Goal: Find specific page/section: Find specific page/section

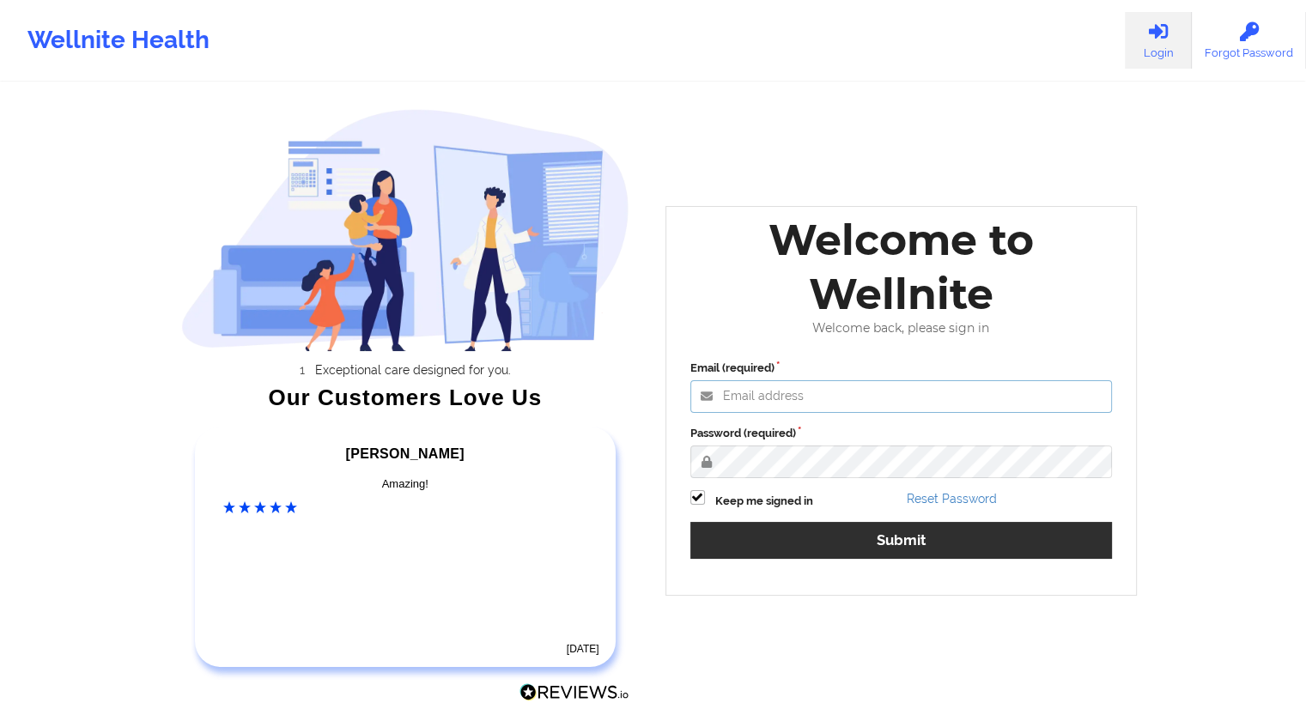
type input "[EMAIL_ADDRESS][DOMAIN_NAME]"
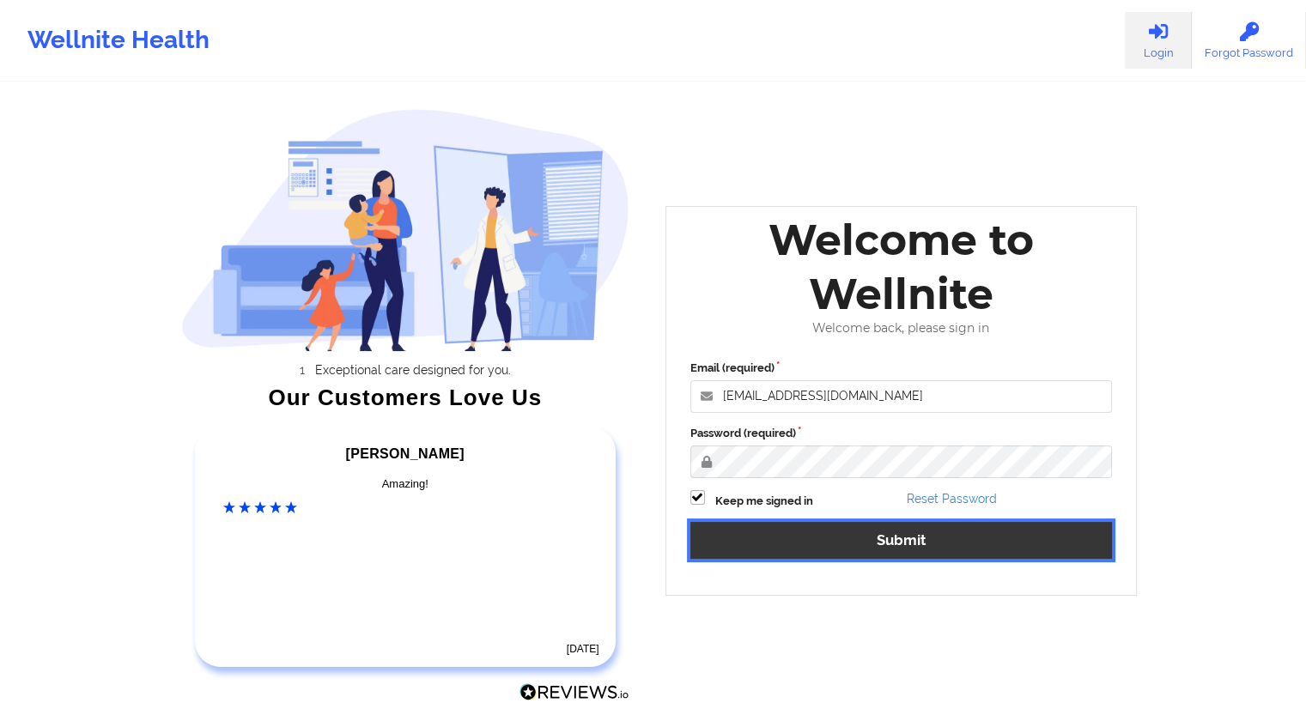
click at [893, 544] on button "Submit" at bounding box center [901, 540] width 423 height 37
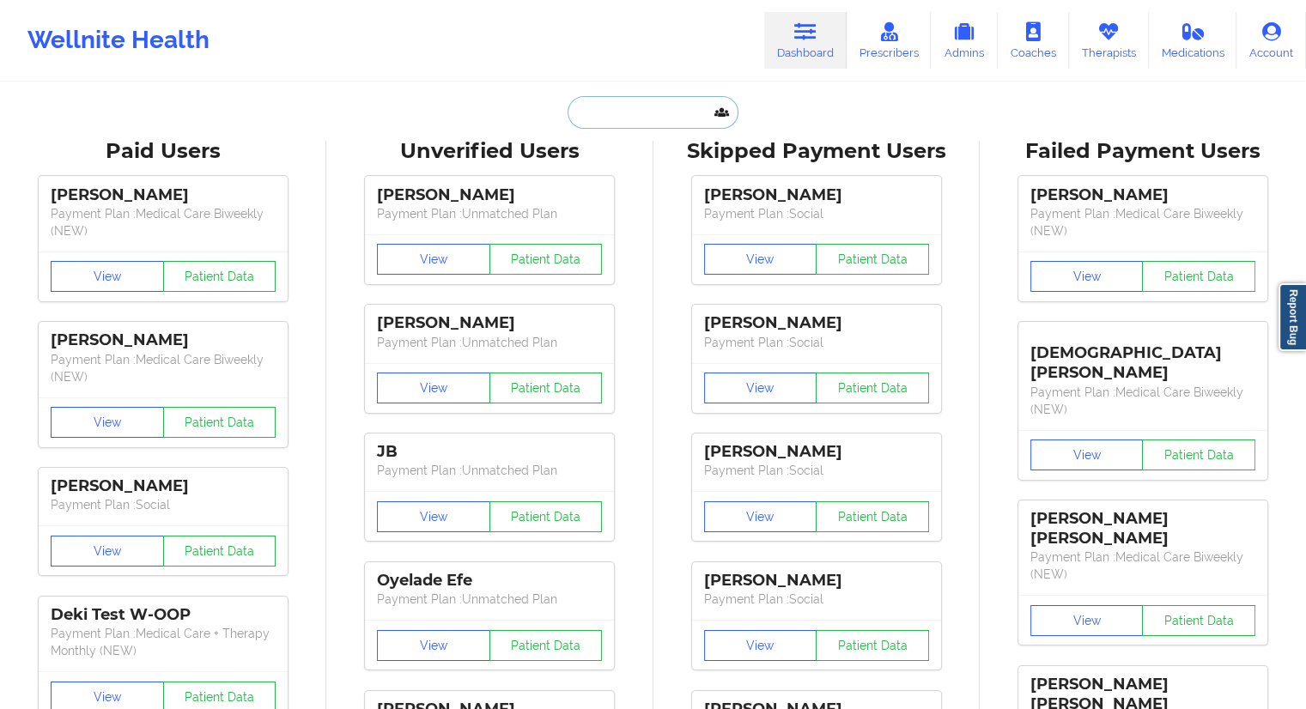
click at [594, 102] on input "text" at bounding box center [653, 112] width 170 height 33
paste input "[EMAIL_ADDRESS][DOMAIN_NAME]"
type input "[EMAIL_ADDRESS][DOMAIN_NAME]"
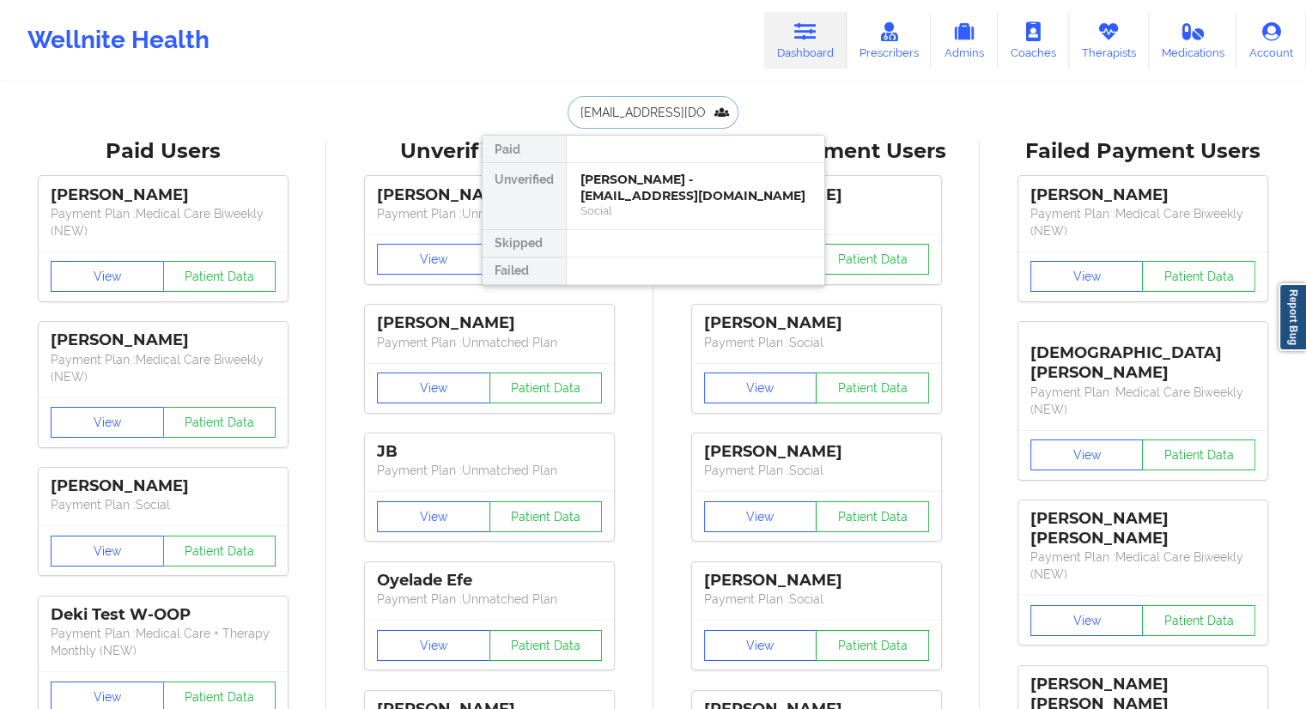
click at [644, 192] on div "[PERSON_NAME] - [EMAIL_ADDRESS][DOMAIN_NAME]" at bounding box center [696, 188] width 230 height 32
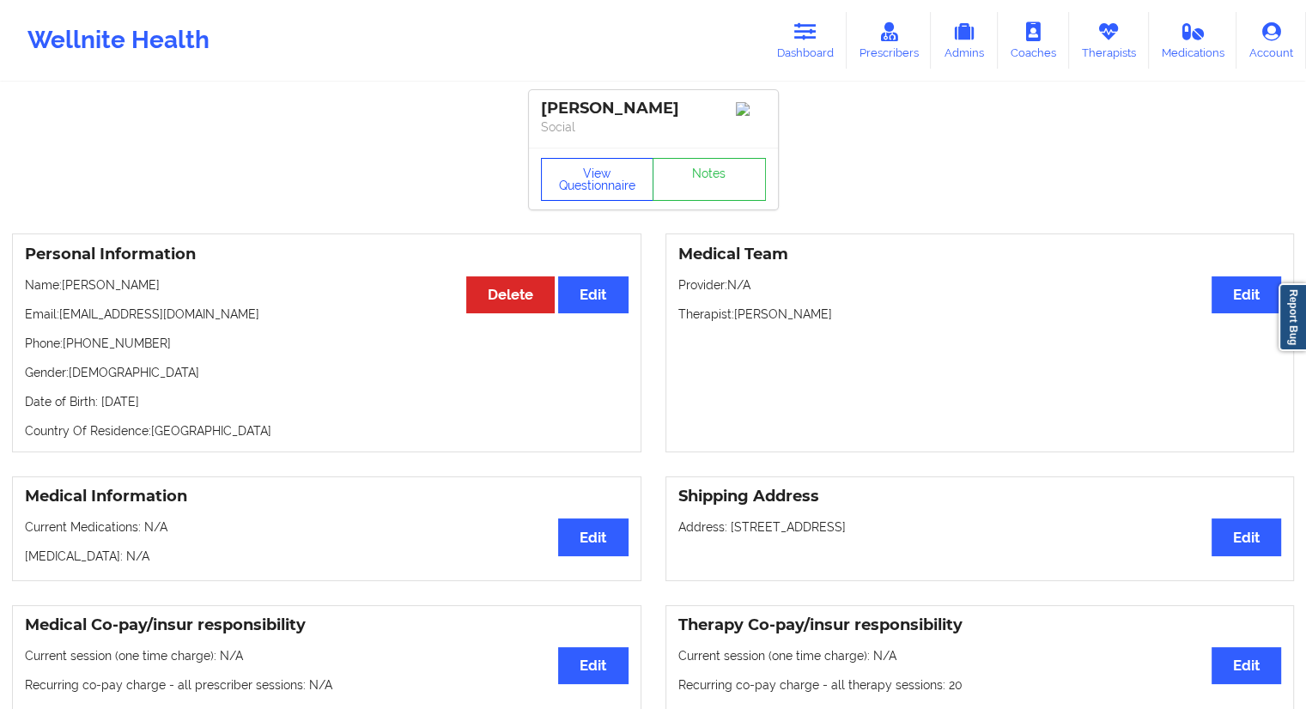
click at [587, 180] on button "View Questionnaire" at bounding box center [597, 179] width 113 height 43
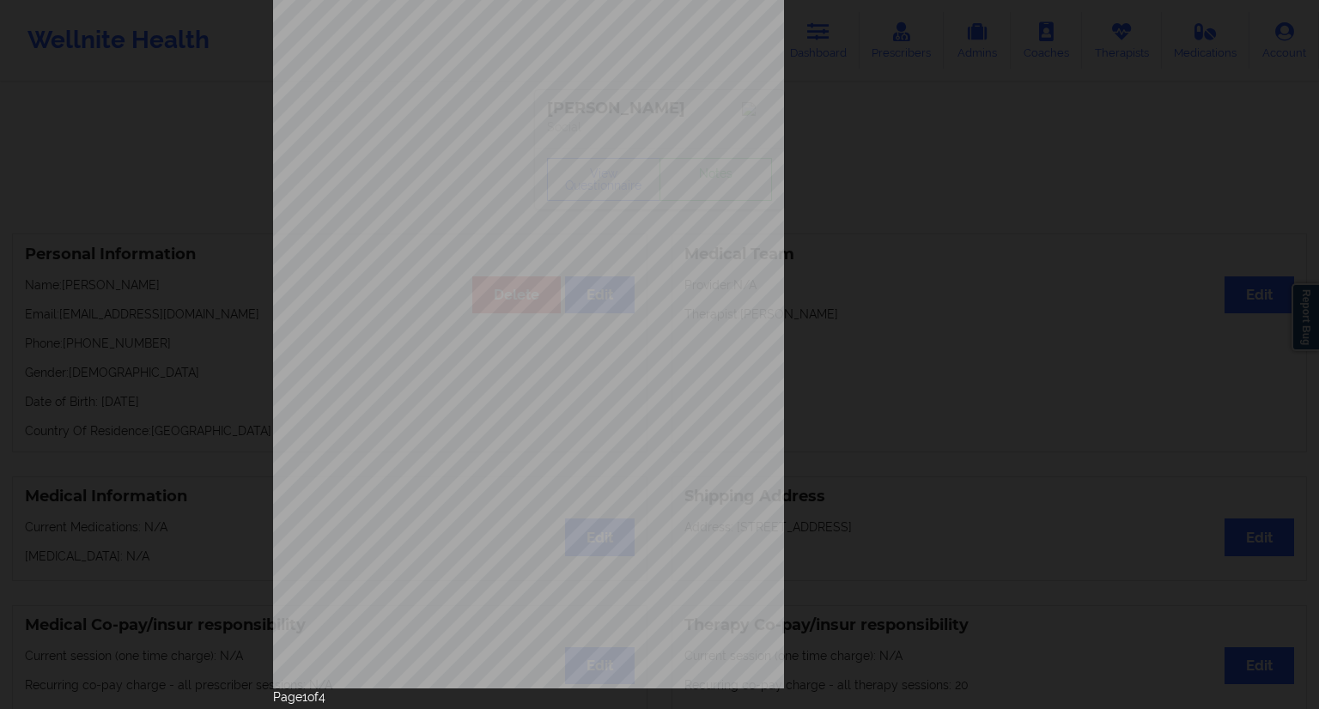
scroll to position [110, 0]
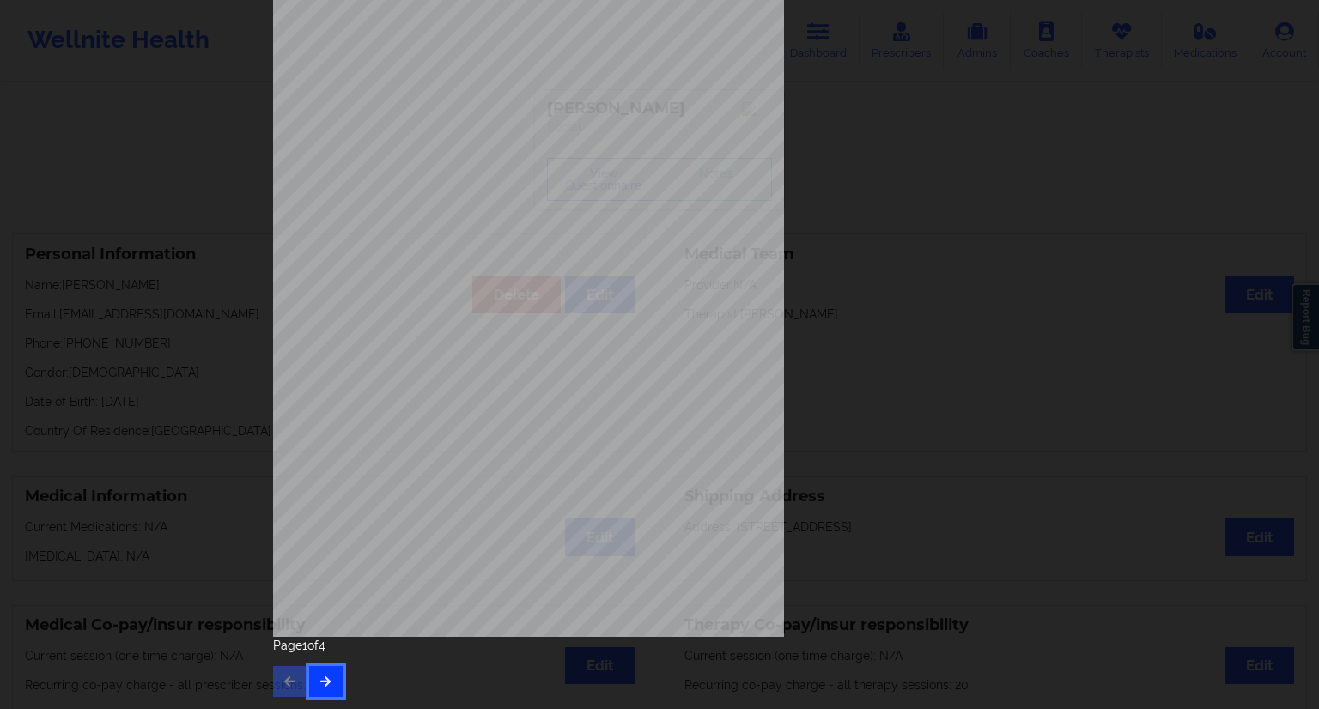
click at [330, 678] on button "button" at bounding box center [325, 681] width 33 height 31
click at [319, 678] on icon "button" at bounding box center [326, 681] width 15 height 10
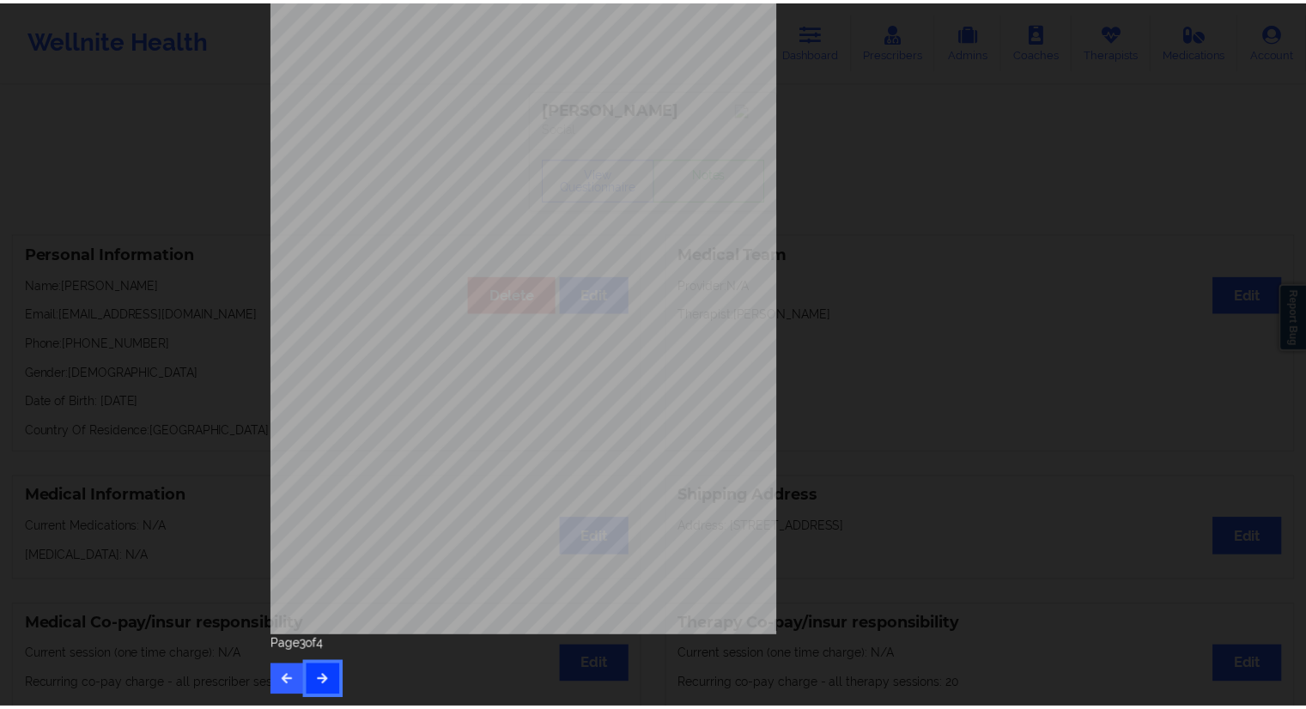
scroll to position [0, 0]
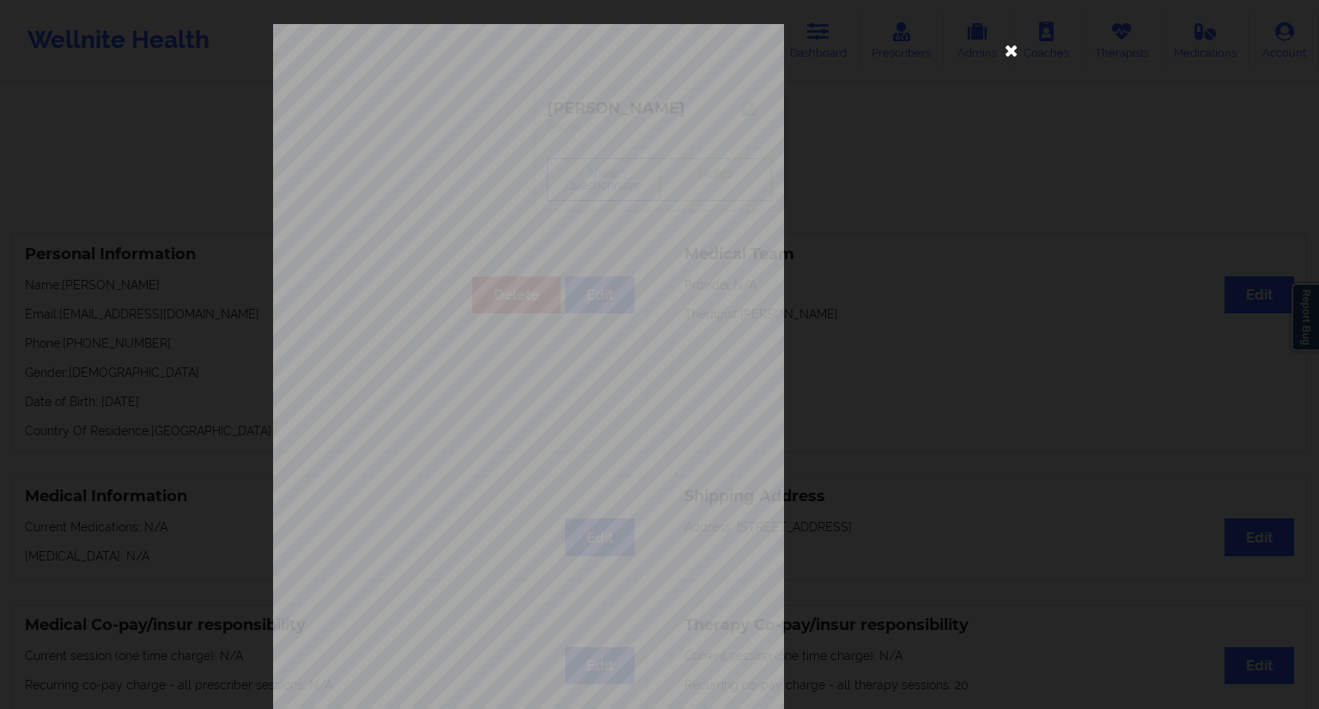
click at [1013, 55] on icon at bounding box center [1011, 49] width 27 height 27
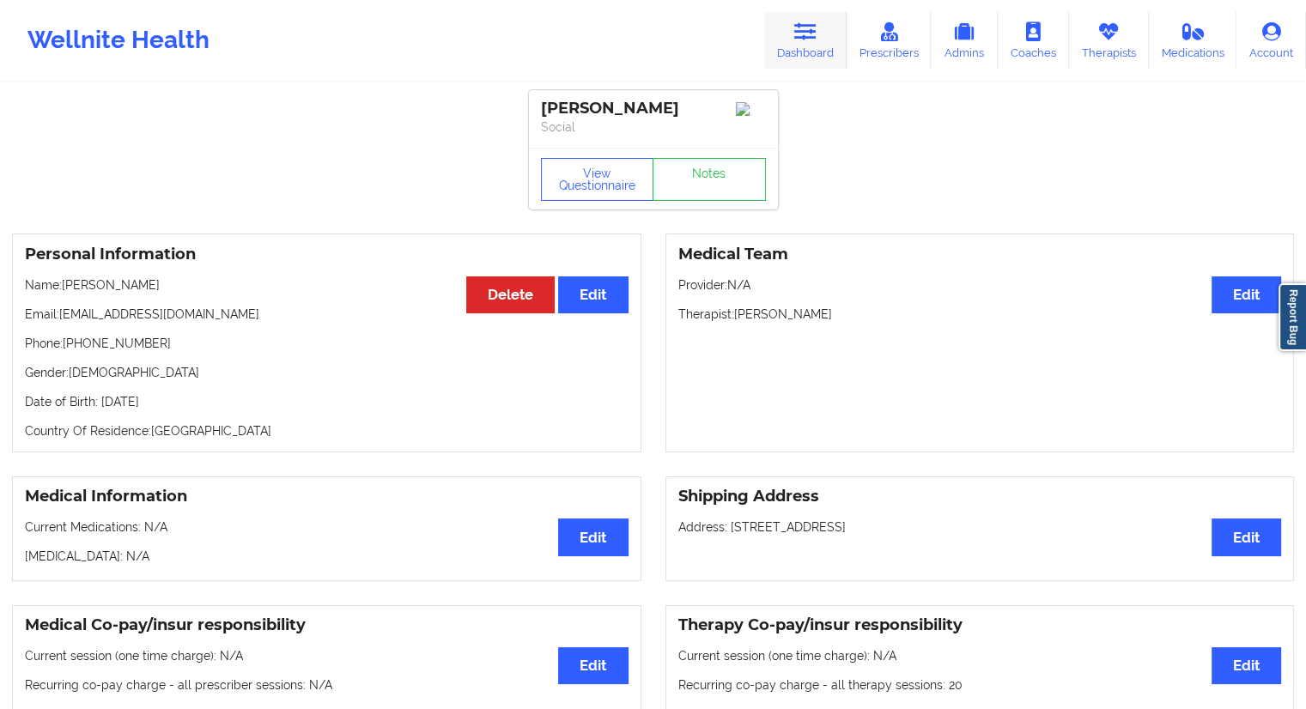
click at [789, 59] on link "Dashboard" at bounding box center [805, 40] width 82 height 57
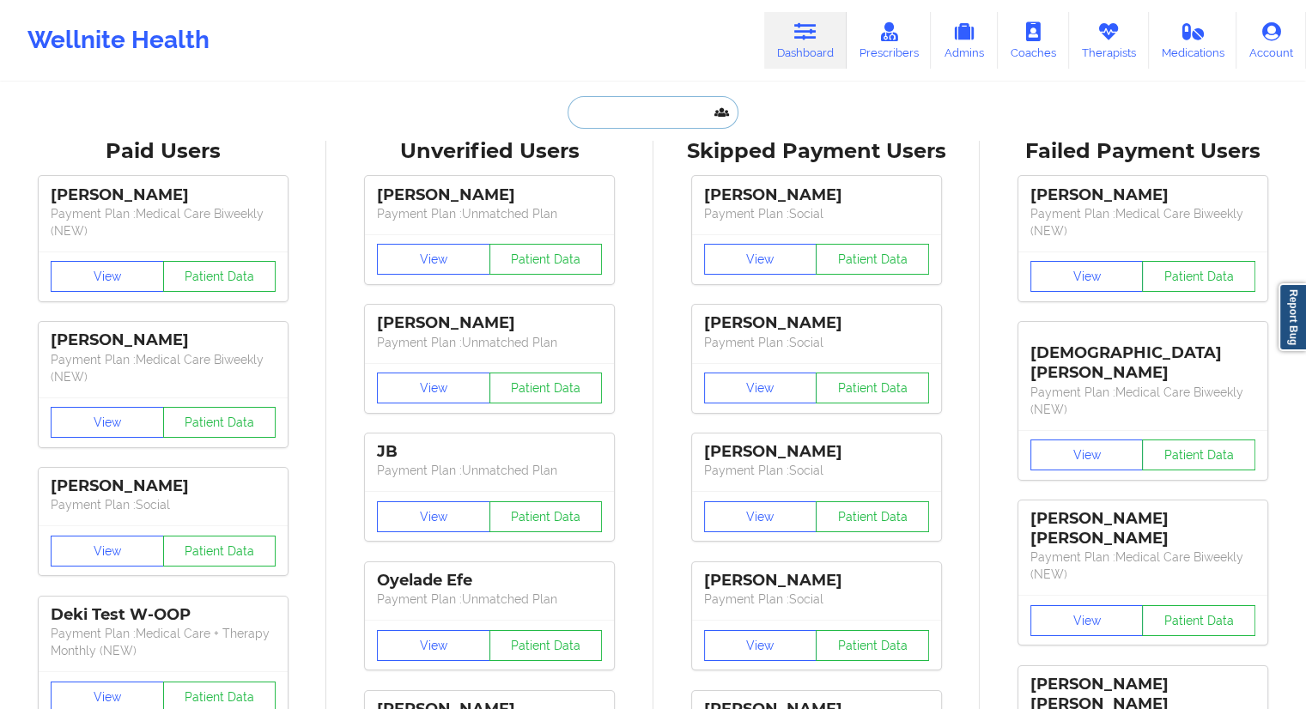
click at [654, 111] on input "text" at bounding box center [653, 112] width 170 height 33
paste input "[EMAIL_ADDRESS][DOMAIN_NAME]"
type input "[EMAIL_ADDRESS][DOMAIN_NAME]"
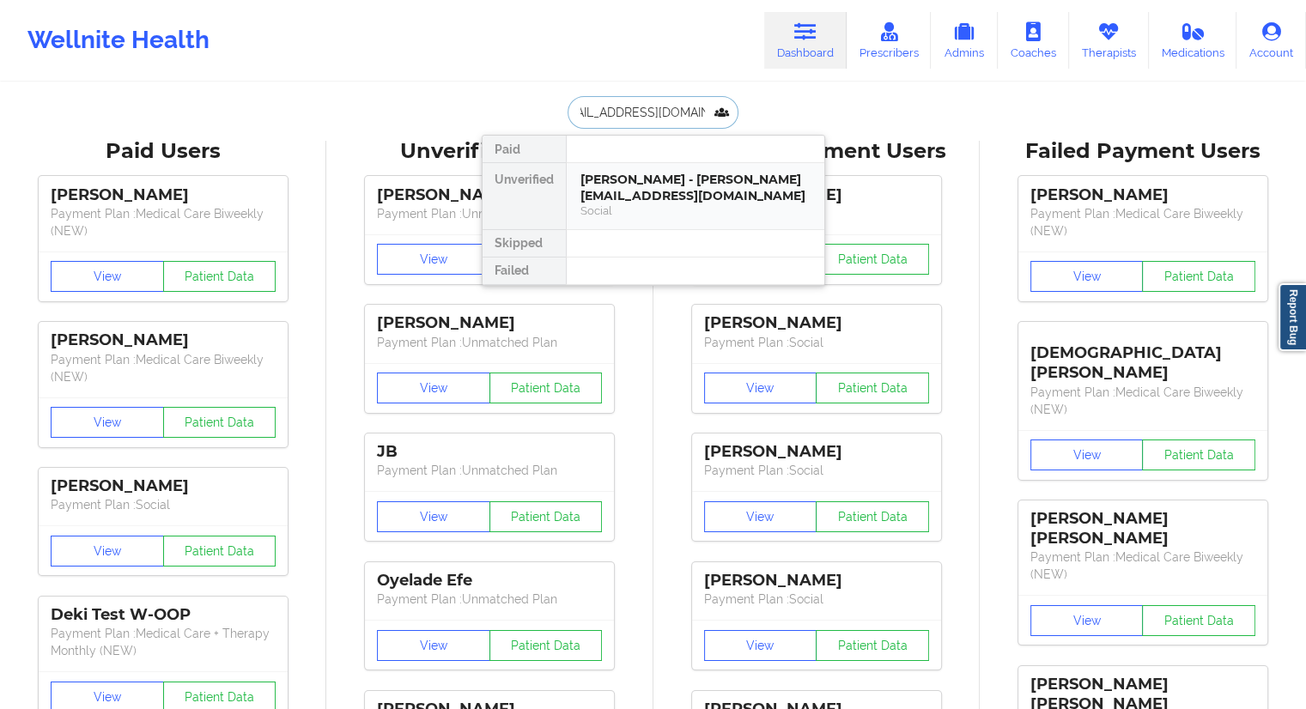
click at [632, 204] on div "Social" at bounding box center [696, 211] width 230 height 15
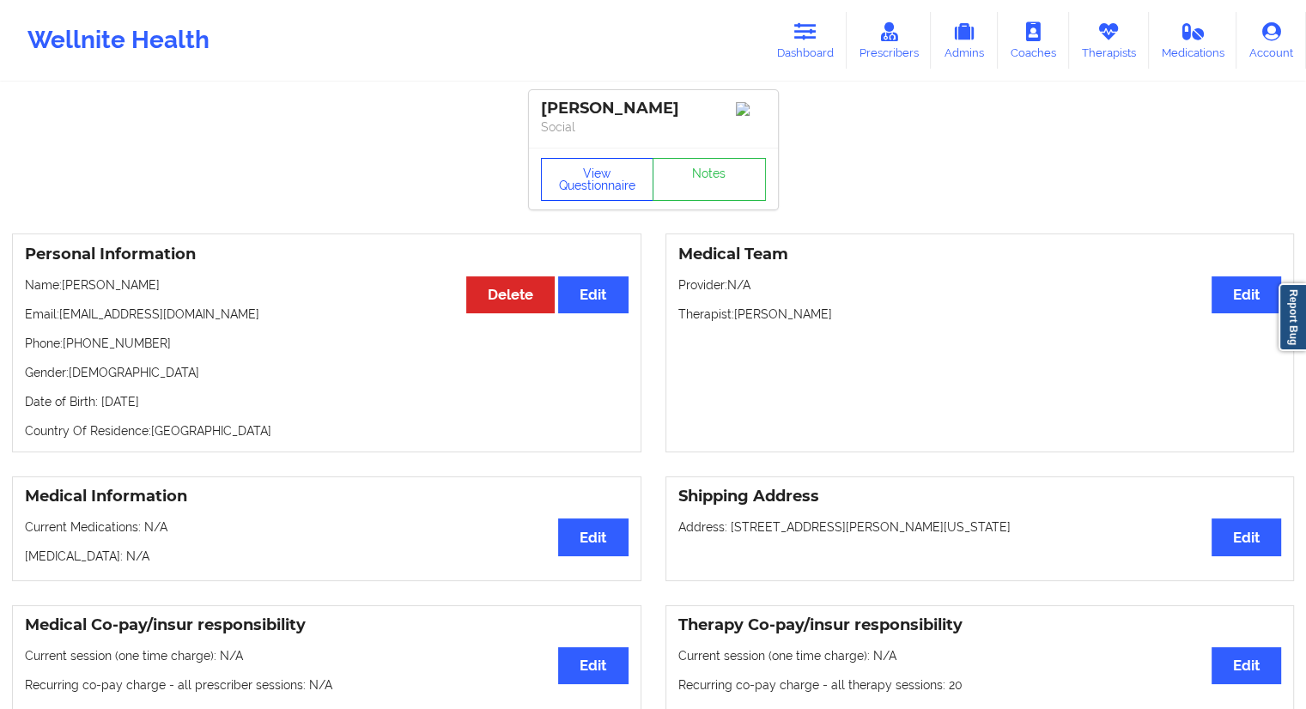
click at [574, 190] on button "View Questionnaire" at bounding box center [597, 179] width 113 height 43
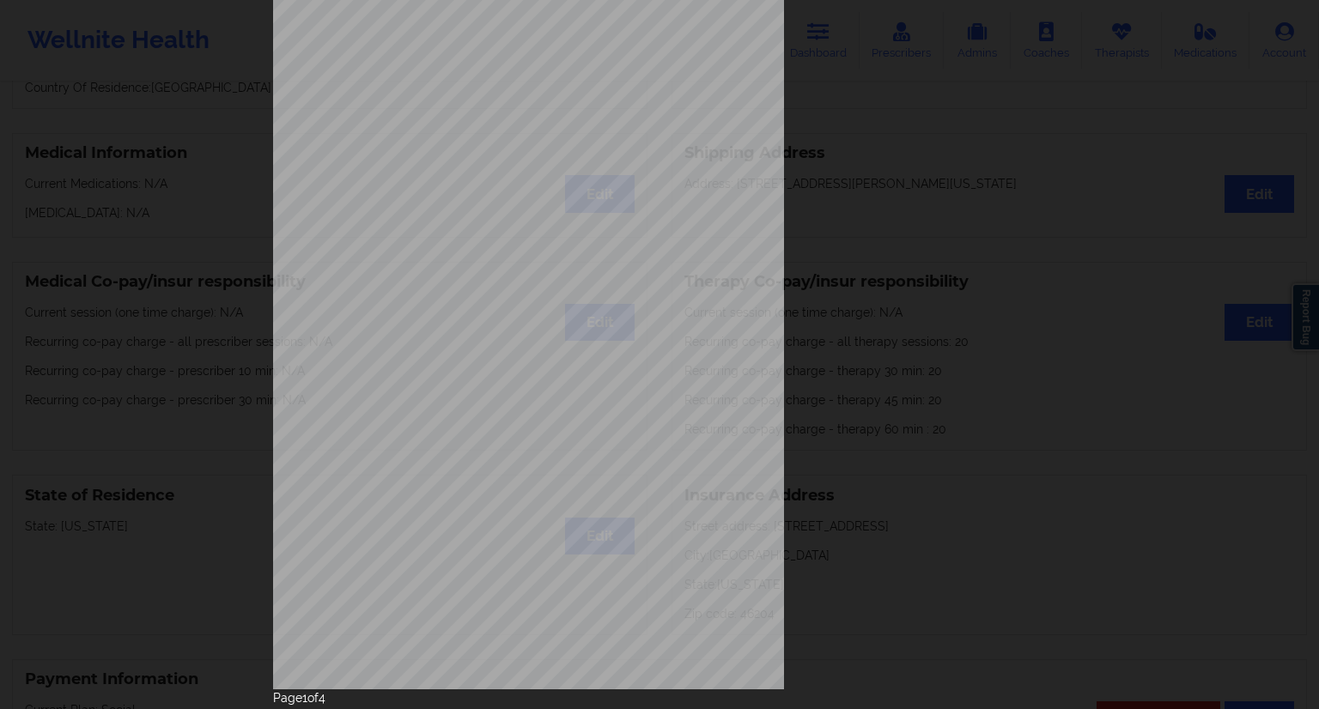
scroll to position [110, 0]
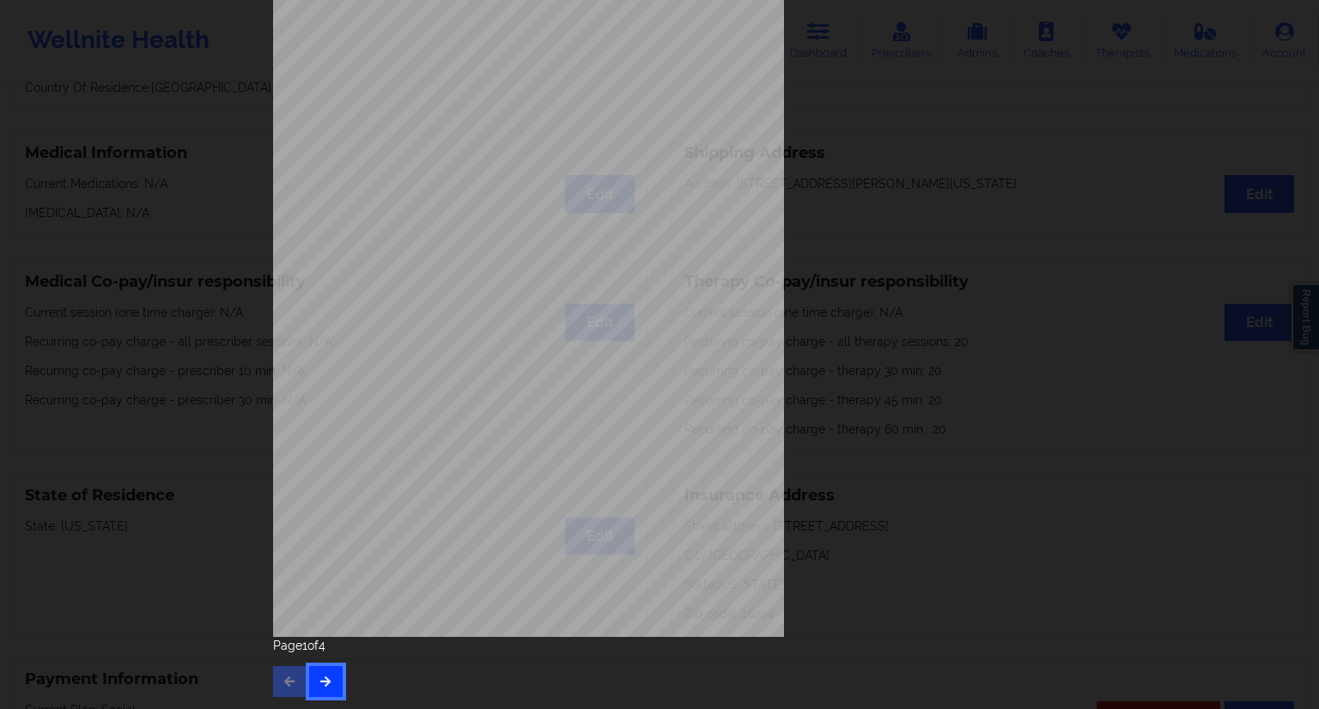
click at [319, 678] on icon "button" at bounding box center [326, 681] width 15 height 10
click at [334, 674] on button "button" at bounding box center [325, 681] width 33 height 31
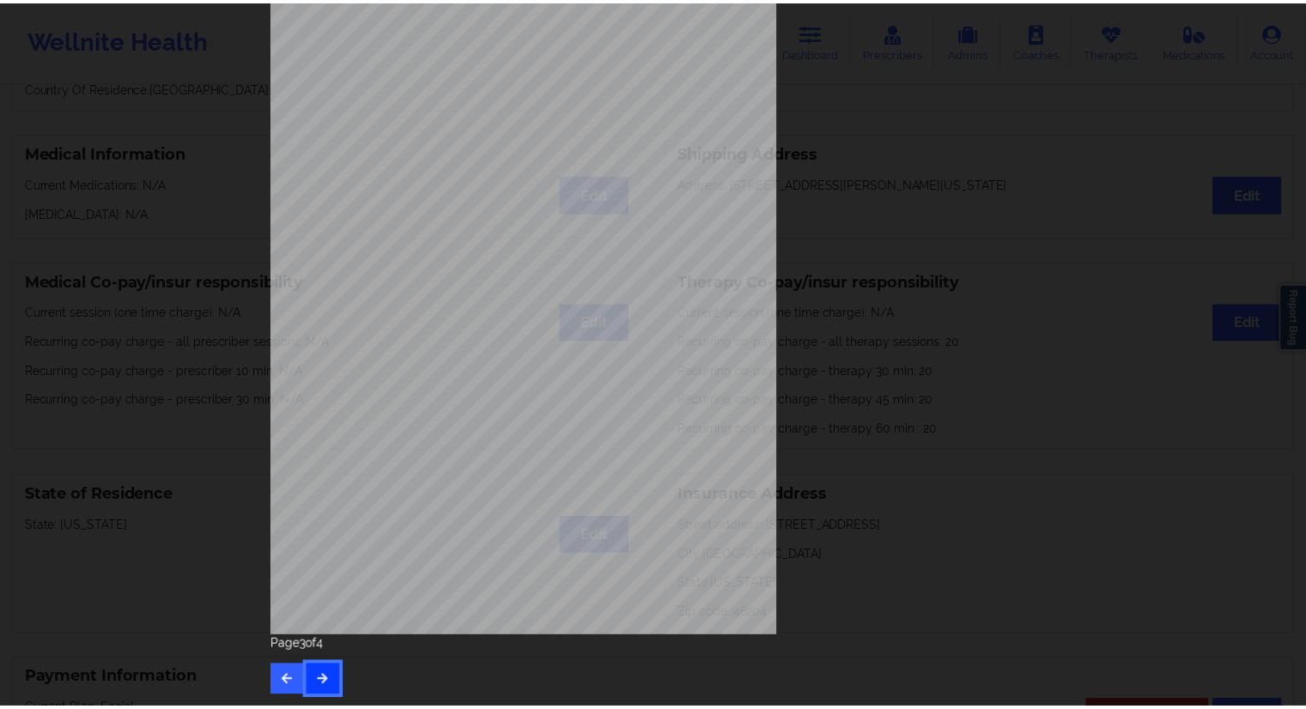
scroll to position [0, 0]
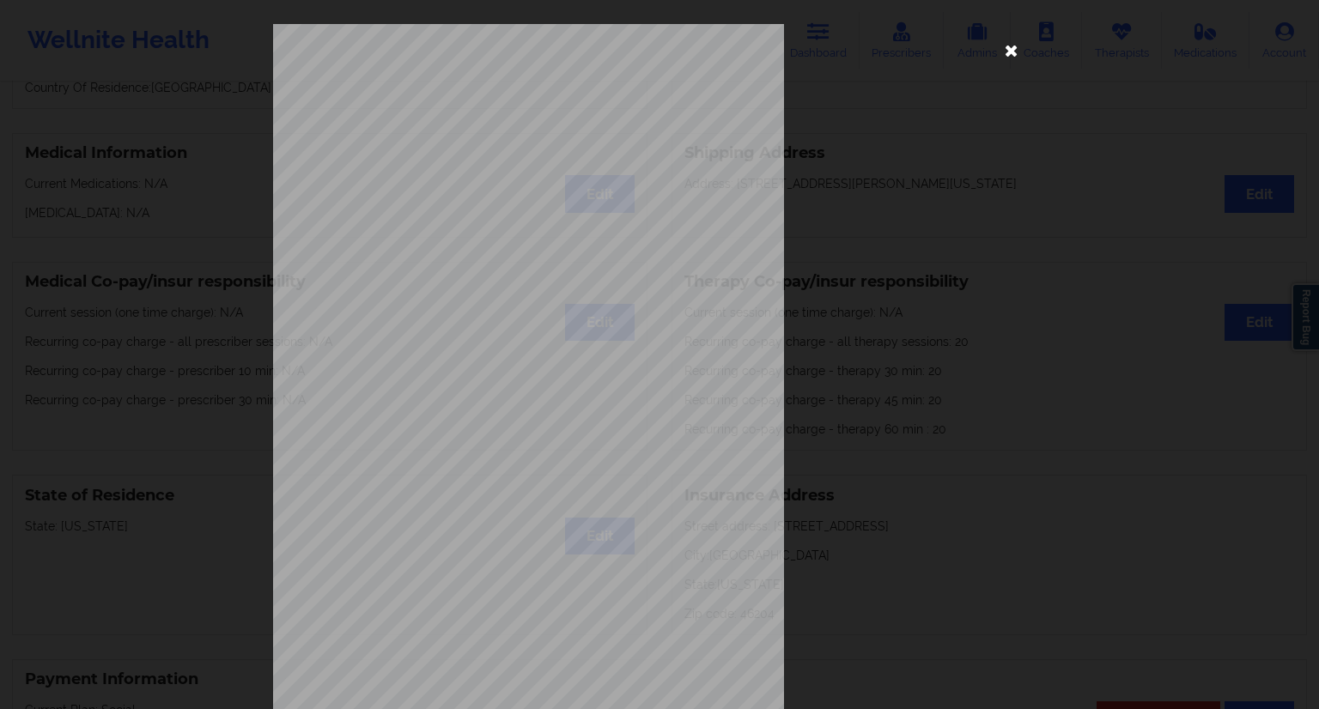
click at [1007, 52] on icon at bounding box center [1011, 49] width 27 height 27
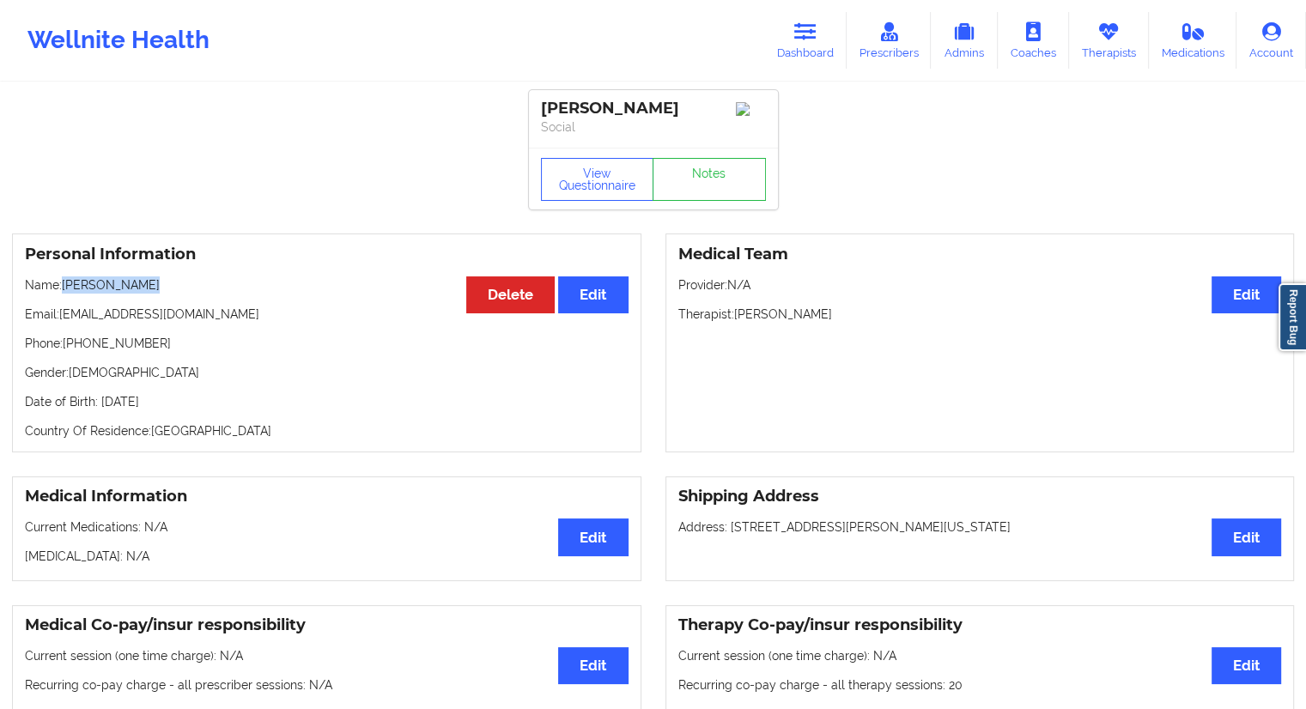
drag, startPoint x: 171, startPoint y: 289, endPoint x: 69, endPoint y: 288, distance: 102.2
click at [69, 288] on p "Name: [PERSON_NAME]" at bounding box center [327, 285] width 604 height 17
copy p "[PERSON_NAME]"
